Goal: Transaction & Acquisition: Obtain resource

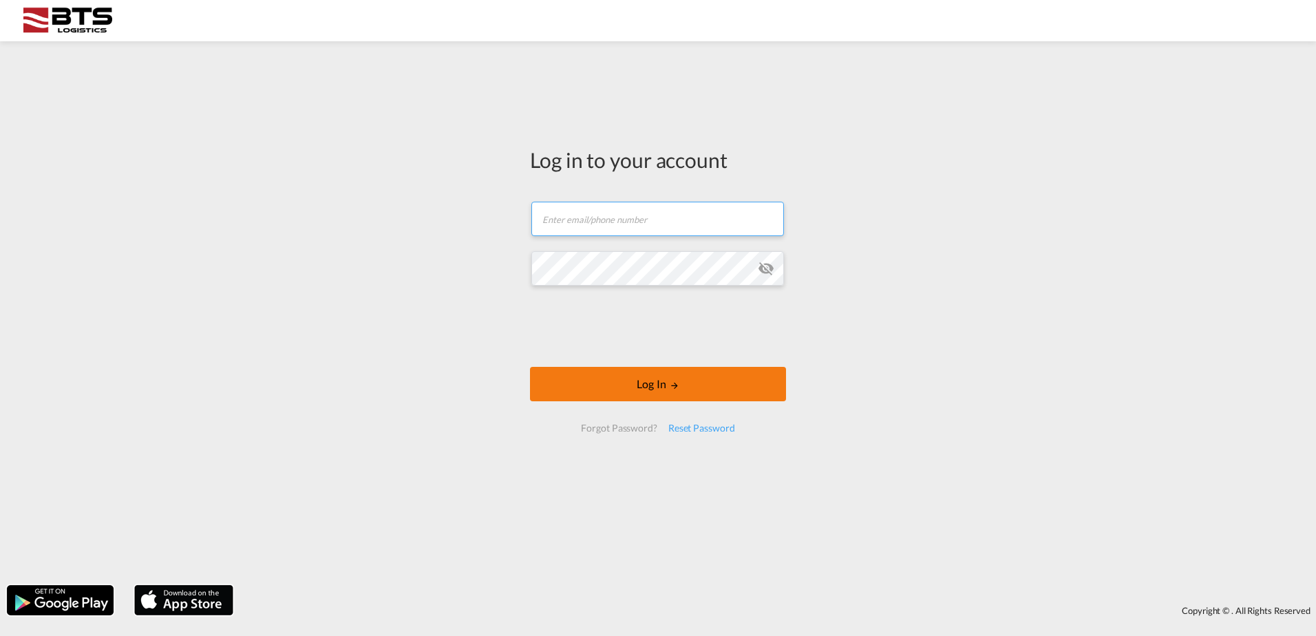
type input "[DOMAIN_NAME][EMAIL_ADDRESS][DOMAIN_NAME]"
click at [647, 386] on button "Log In" at bounding box center [658, 384] width 256 height 34
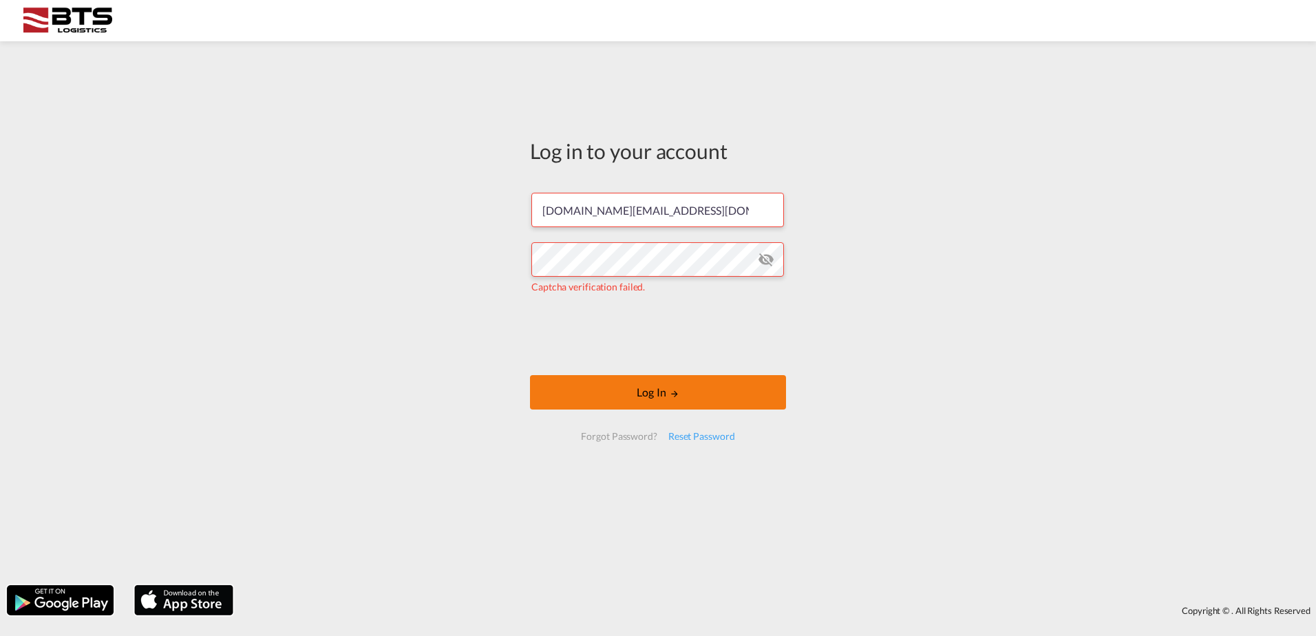
click at [640, 393] on button "Log In" at bounding box center [658, 392] width 256 height 34
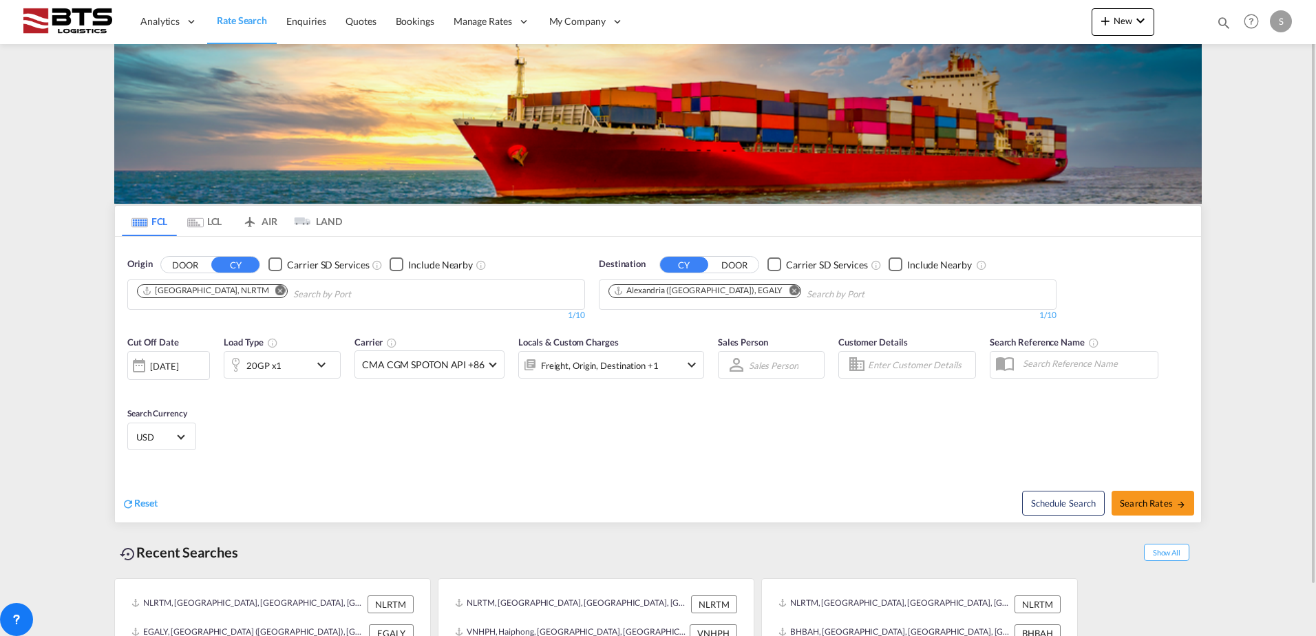
click at [789, 290] on md-icon "Remove" at bounding box center [794, 290] width 10 height 10
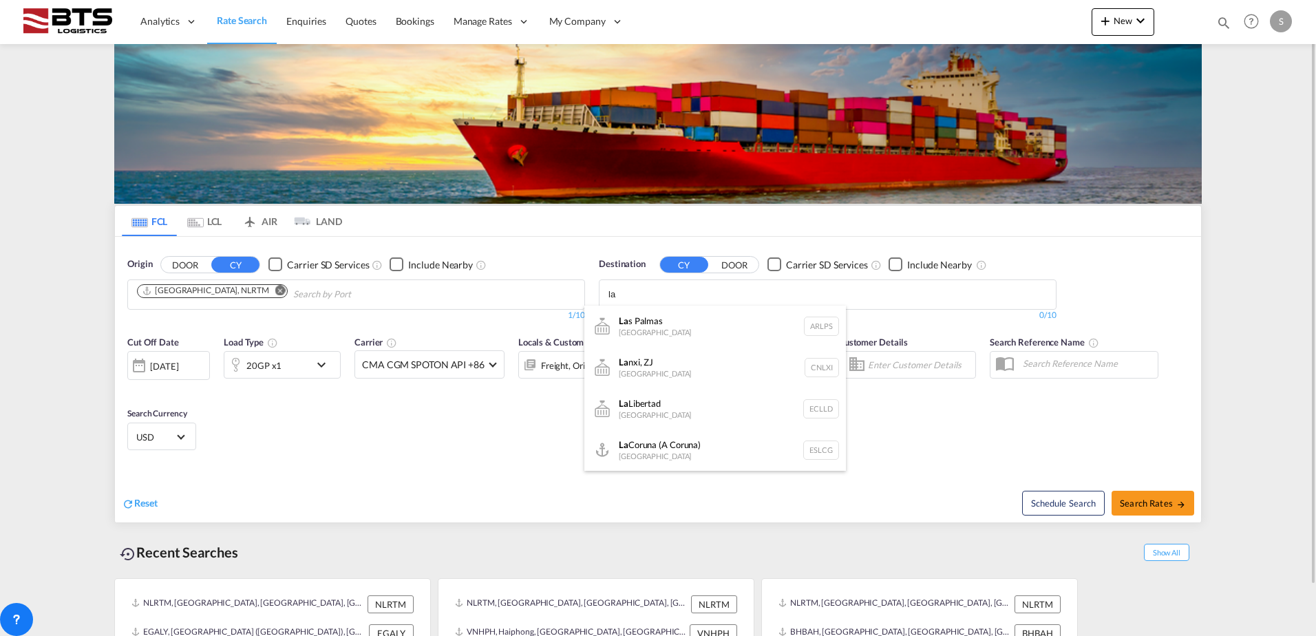
type input "l"
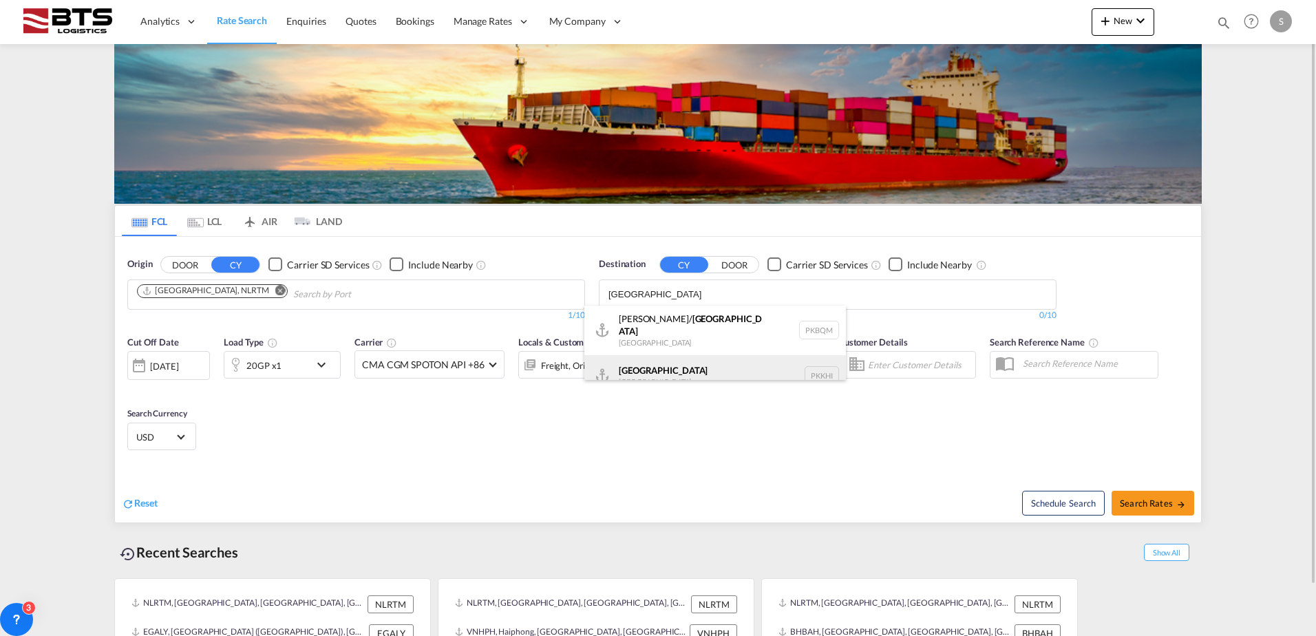
type input "[GEOGRAPHIC_DATA]"
click at [699, 362] on div "Karachi [GEOGRAPHIC_DATA] PKKHI" at bounding box center [715, 375] width 262 height 41
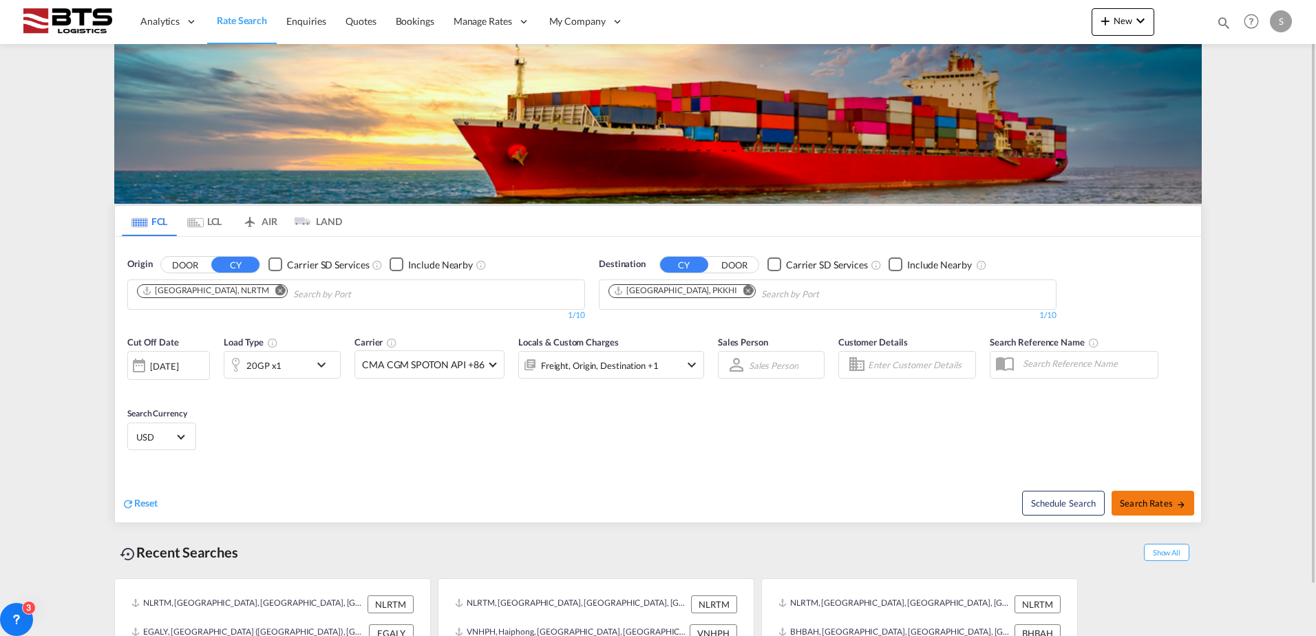
click at [1145, 511] on button "Search Rates" at bounding box center [1153, 503] width 83 height 25
type input "NLRTM to PKKHI / [DATE]"
